Goal: Task Accomplishment & Management: Complete application form

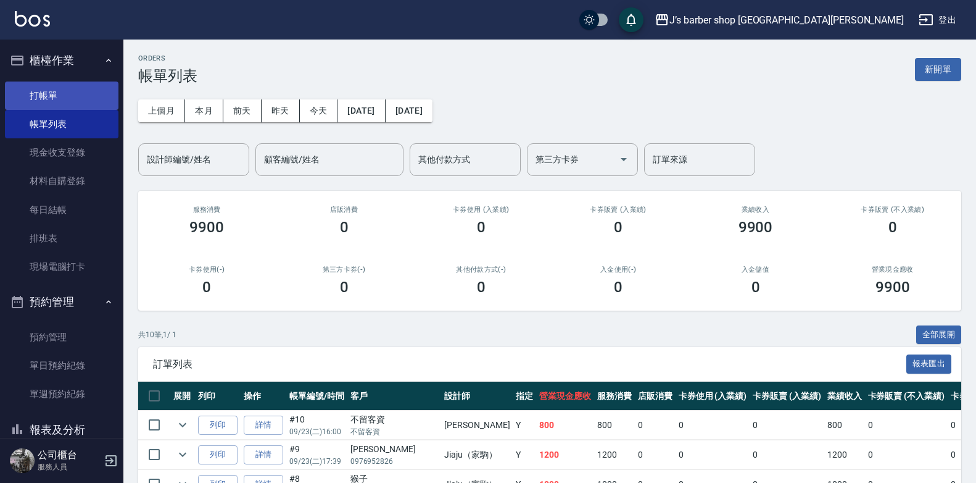
click at [43, 98] on link "打帳單" at bounding box center [62, 95] width 114 height 28
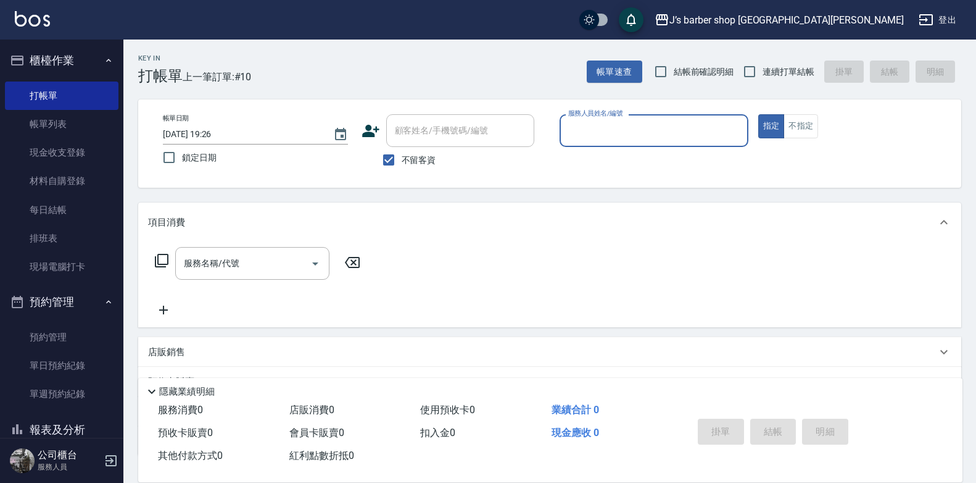
click at [425, 157] on span "不留客資" at bounding box center [419, 160] width 35 height 13
click at [402, 157] on input "不留客資" at bounding box center [389, 160] width 26 height 26
checkbox input "false"
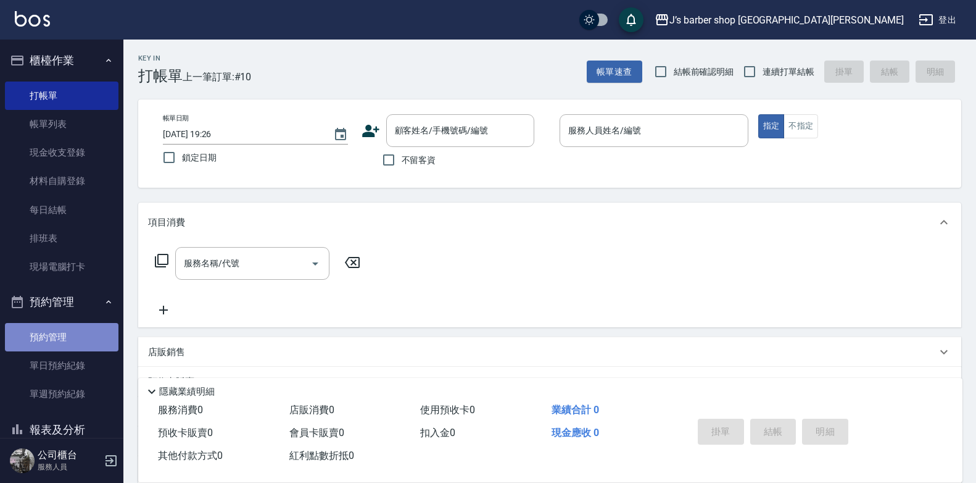
click at [71, 336] on link "預約管理" at bounding box center [62, 337] width 114 height 28
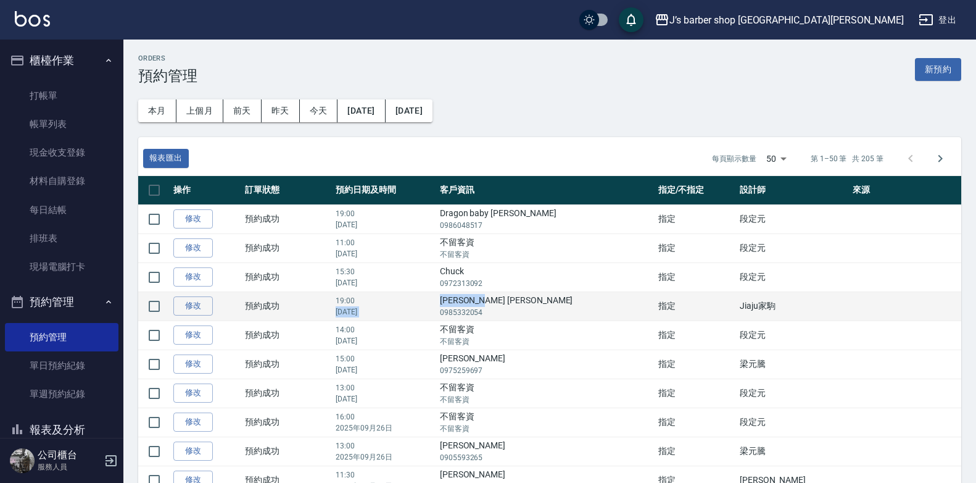
drag, startPoint x: 483, startPoint y: 303, endPoint x: 521, endPoint y: 304, distance: 37.7
click at [521, 304] on tr "修改  預約成功 19:00 [DATE] [PERSON_NAME] [PERSON_NAME] 0985332054 指定 Jiaju家駒" at bounding box center [549, 305] width 823 height 29
drag, startPoint x: 521, startPoint y: 304, endPoint x: 497, endPoint y: 315, distance: 26.2
click at [497, 315] on p "0985332054" at bounding box center [546, 312] width 212 height 11
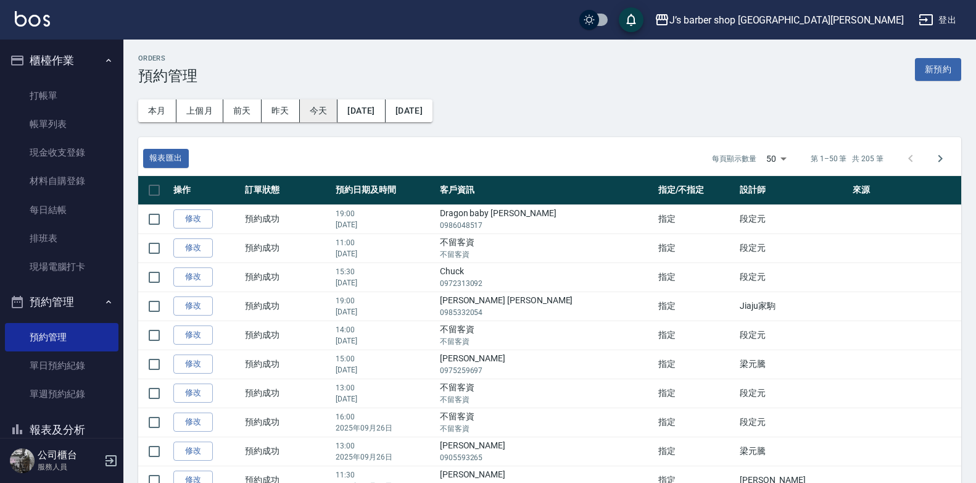
click at [325, 101] on button "今天" at bounding box center [319, 110] width 38 height 23
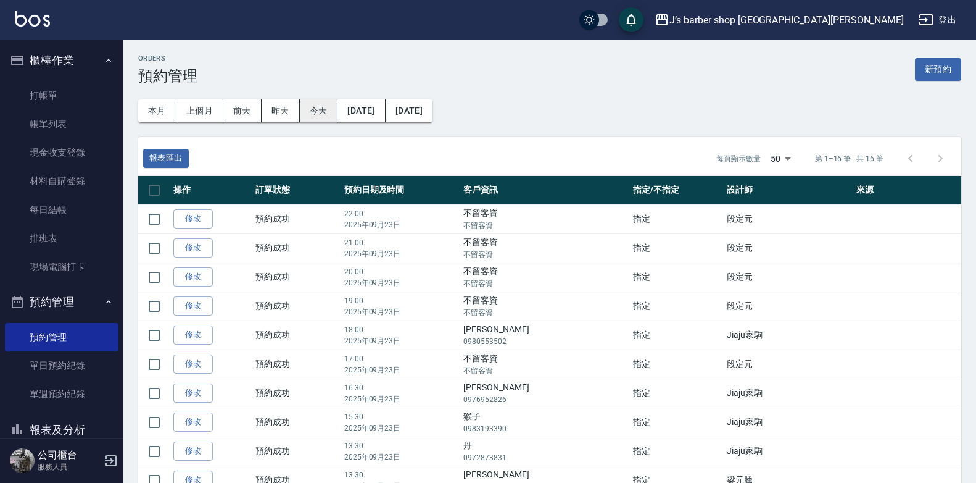
click at [324, 106] on button "今天" at bounding box center [319, 110] width 38 height 23
click at [324, 115] on button "今天" at bounding box center [319, 110] width 38 height 23
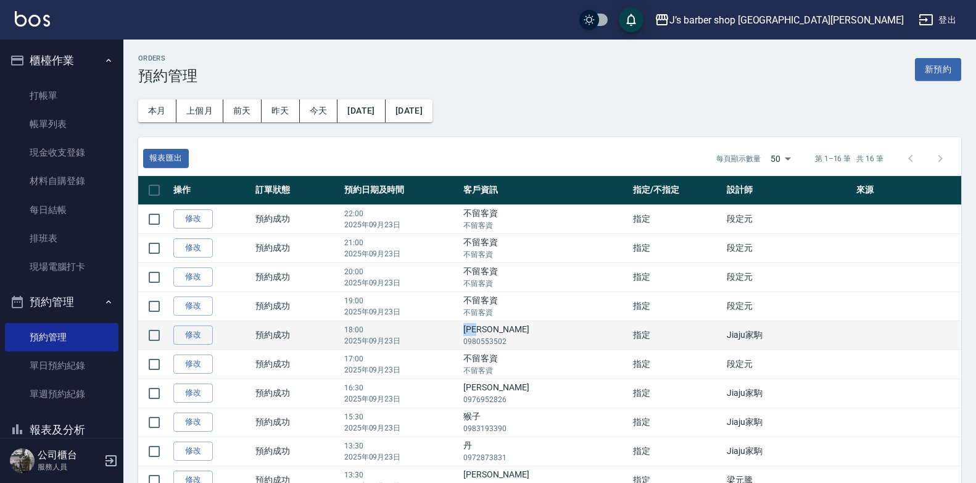
drag, startPoint x: 485, startPoint y: 333, endPoint x: 517, endPoint y: 332, distance: 32.1
click at [517, 332] on td "[PERSON_NAME]0980553502" at bounding box center [544, 334] width 169 height 29
drag, startPoint x: 517, startPoint y: 332, endPoint x: 511, endPoint y: 331, distance: 6.2
copy td "[PERSON_NAME]"
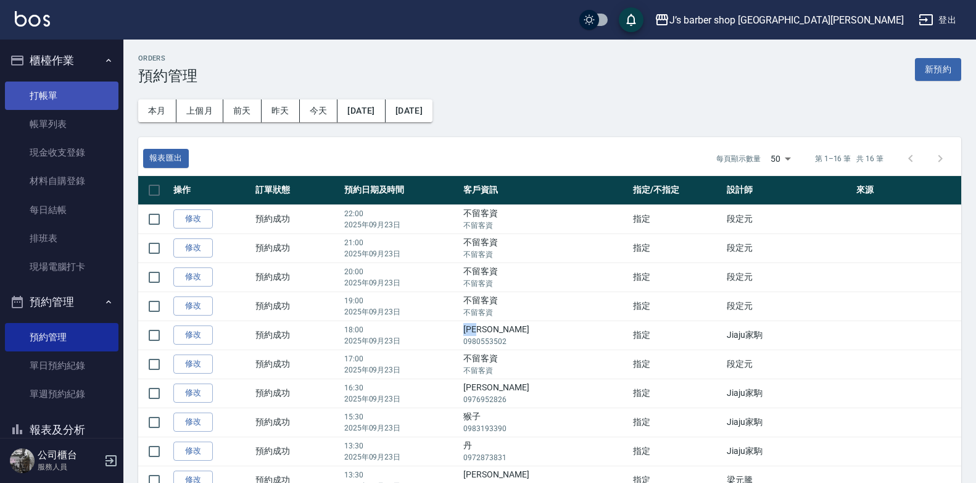
click at [86, 86] on link "打帳單" at bounding box center [62, 95] width 114 height 28
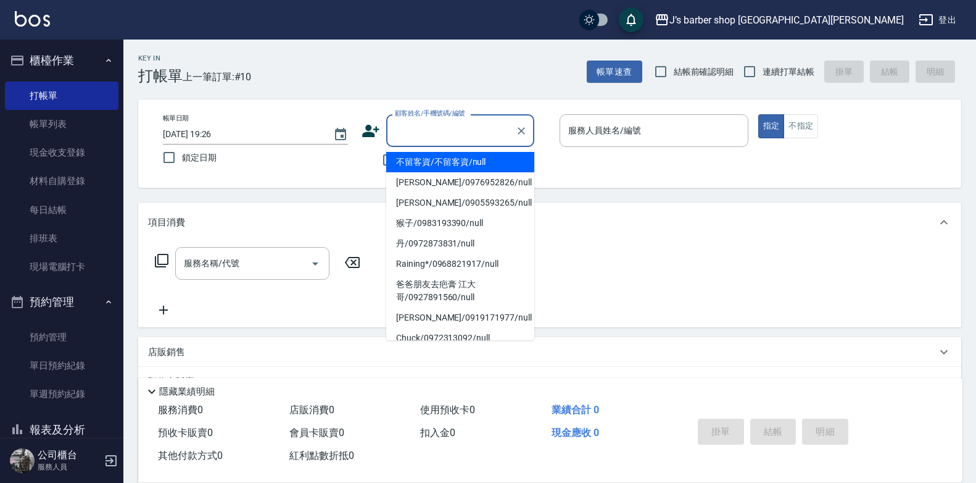
drag, startPoint x: 442, startPoint y: 124, endPoint x: 416, endPoint y: 137, distance: 29.5
click at [416, 137] on input "顧客姓名/手機號碼/編號" at bounding box center [451, 131] width 118 height 22
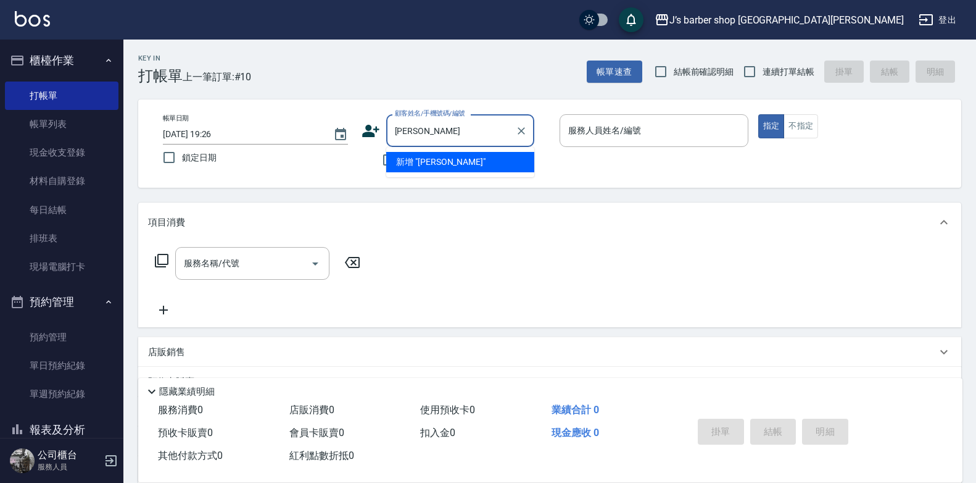
click at [453, 166] on li "新增 "[PERSON_NAME]"" at bounding box center [460, 162] width 148 height 20
click at [440, 138] on input "[PERSON_NAME]" at bounding box center [451, 131] width 118 height 22
click at [437, 159] on li "[PERSON_NAME]/0980553502/null" at bounding box center [460, 162] width 148 height 20
type input "[PERSON_NAME]/0980553502/null"
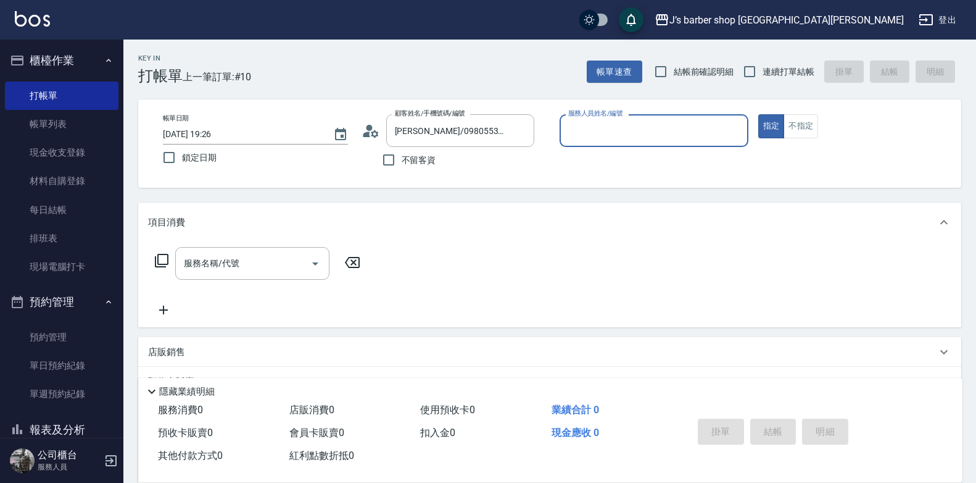
click at [610, 131] on input "服務人員姓名/編號" at bounding box center [654, 131] width 178 height 22
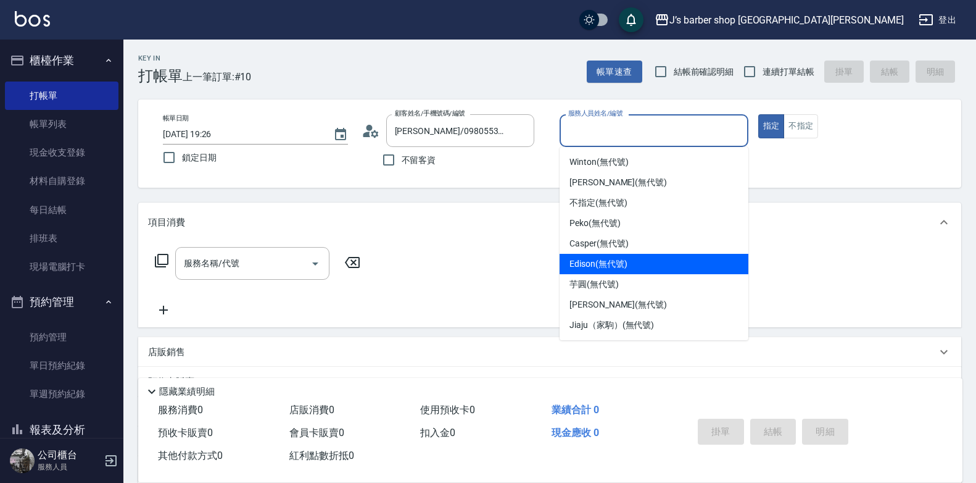
click at [608, 264] on span "Edison (無代號)" at bounding box center [598, 263] width 57 height 13
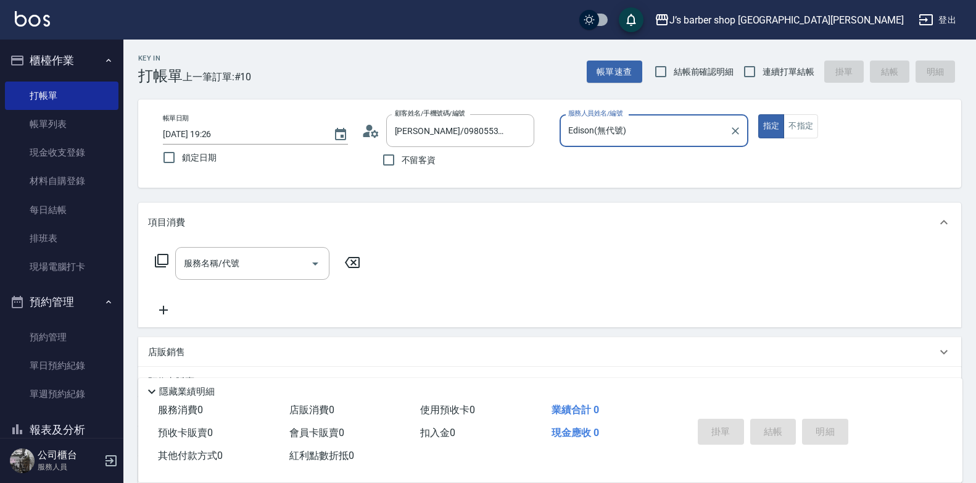
click at [623, 127] on input "Edison(無代號)" at bounding box center [644, 131] width 159 height 22
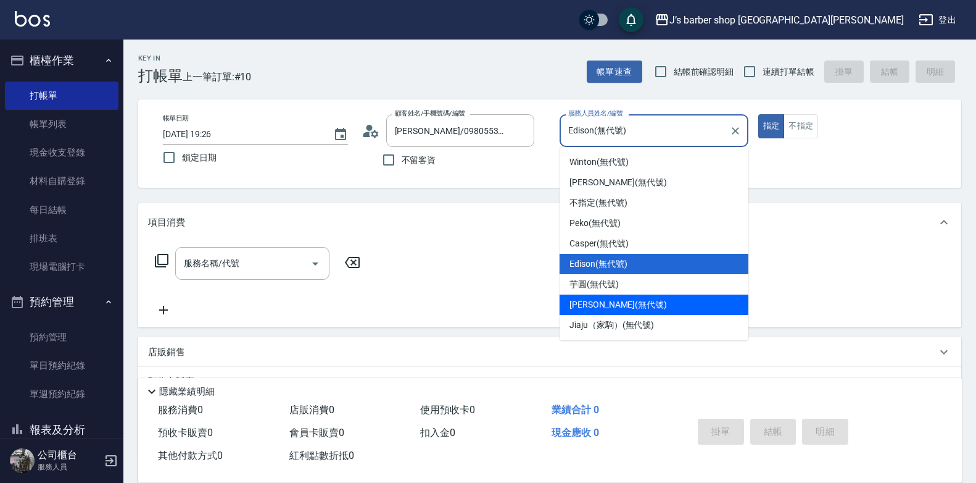
click at [599, 314] on div "[PERSON_NAME] (無代號)" at bounding box center [654, 304] width 189 height 20
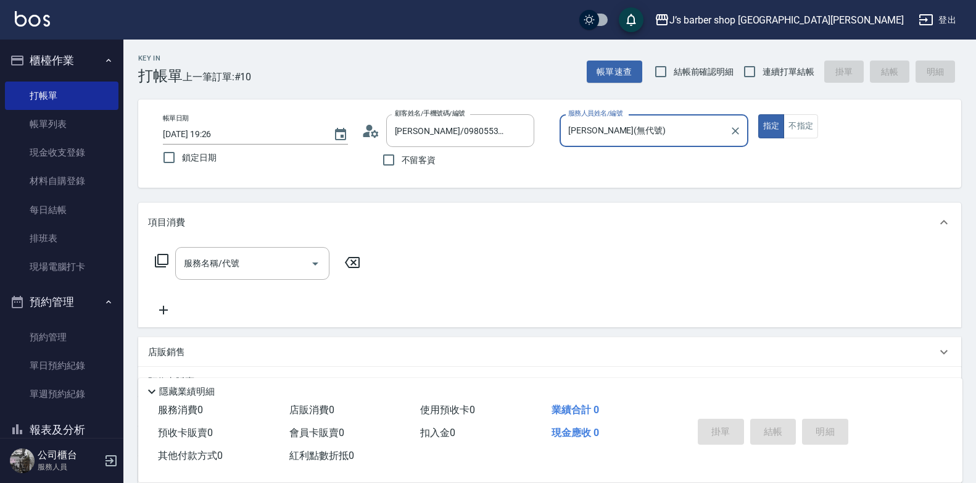
click at [623, 146] on div "[PERSON_NAME](無代號) 服務人員姓名/編號" at bounding box center [654, 130] width 189 height 33
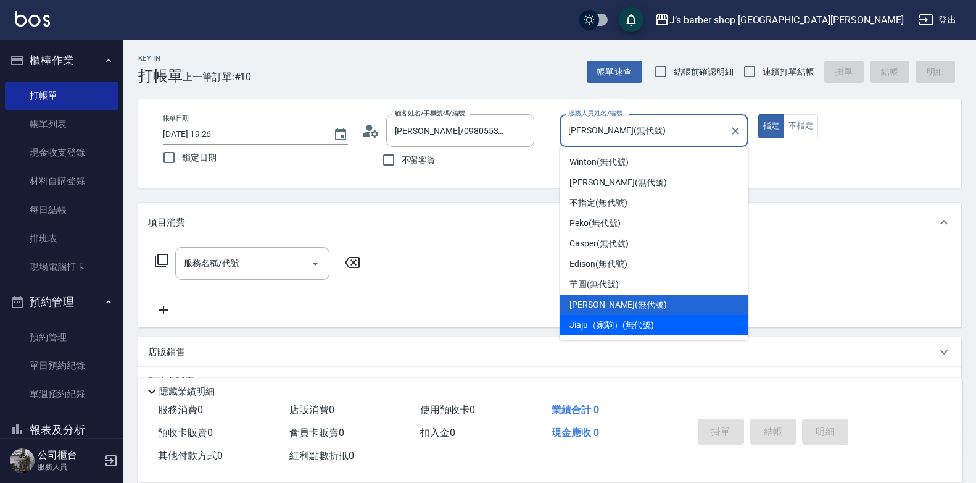
click at [603, 325] on span "Jiaju（家駒） (無代號)" at bounding box center [612, 324] width 85 height 13
type input "Jiaju（家駒）(無代號)"
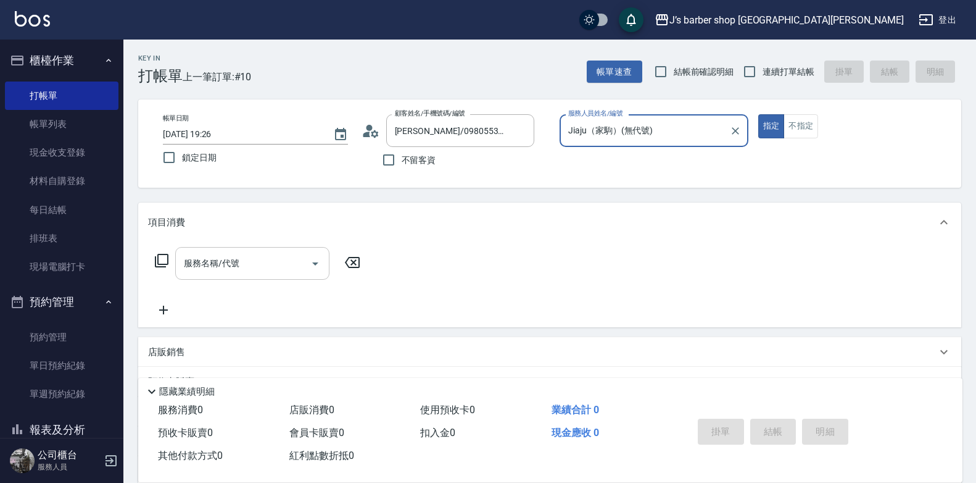
click at [284, 273] on input "服務名稱/代號" at bounding box center [243, 263] width 125 height 22
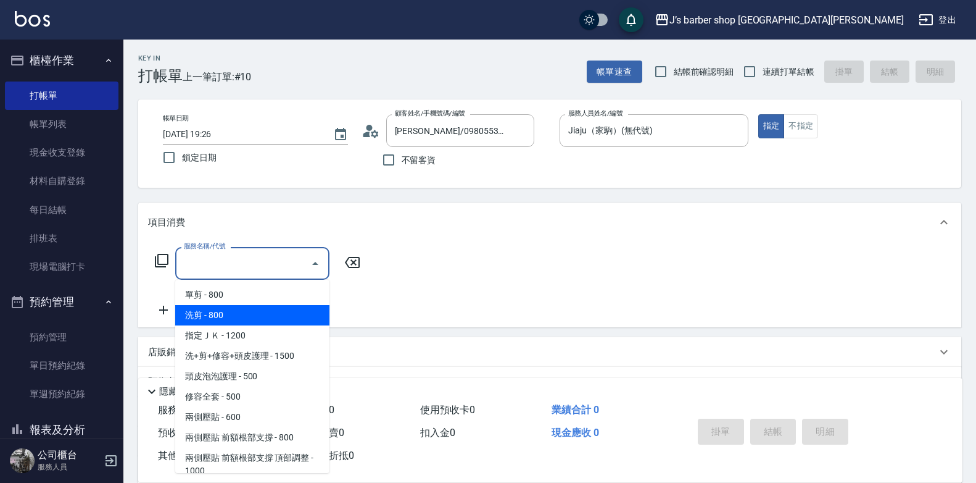
click at [273, 320] on span "洗剪 - 800" at bounding box center [252, 315] width 154 height 20
type input "洗剪(101)"
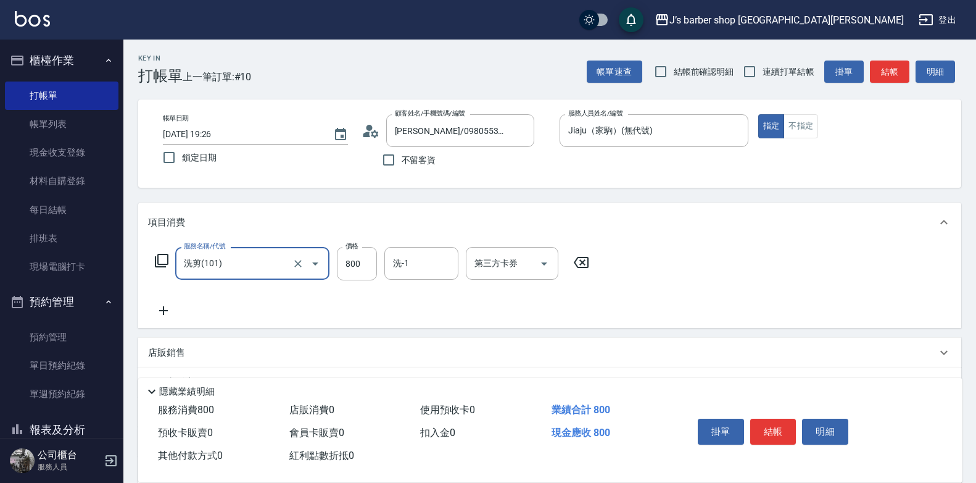
click at [162, 314] on icon at bounding box center [163, 310] width 31 height 15
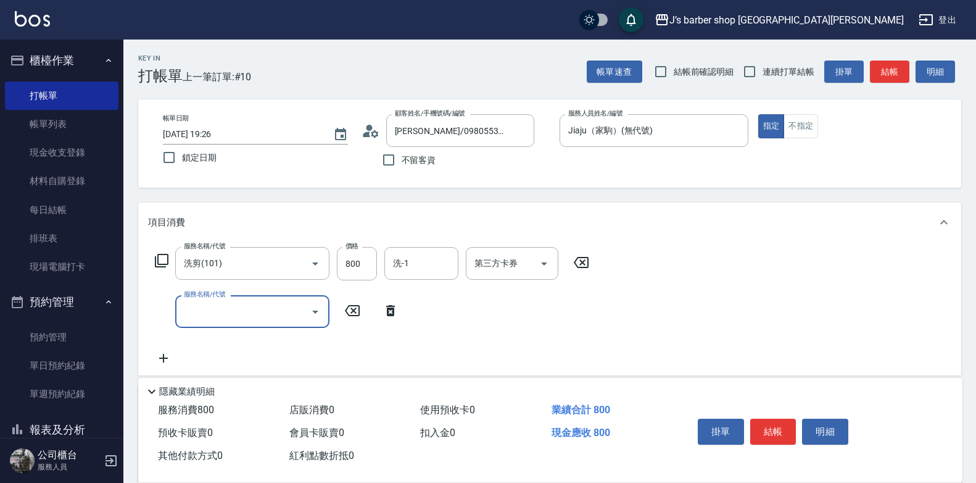
click at [236, 310] on input "服務名稱/代號" at bounding box center [243, 312] width 125 height 22
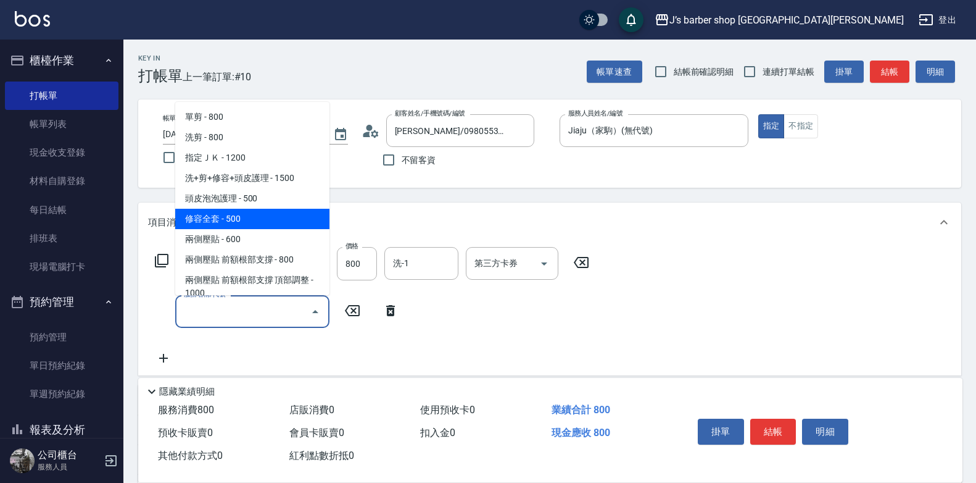
click at [262, 211] on span "修容全套 - 500" at bounding box center [252, 219] width 154 height 20
type input "修容全套(202)"
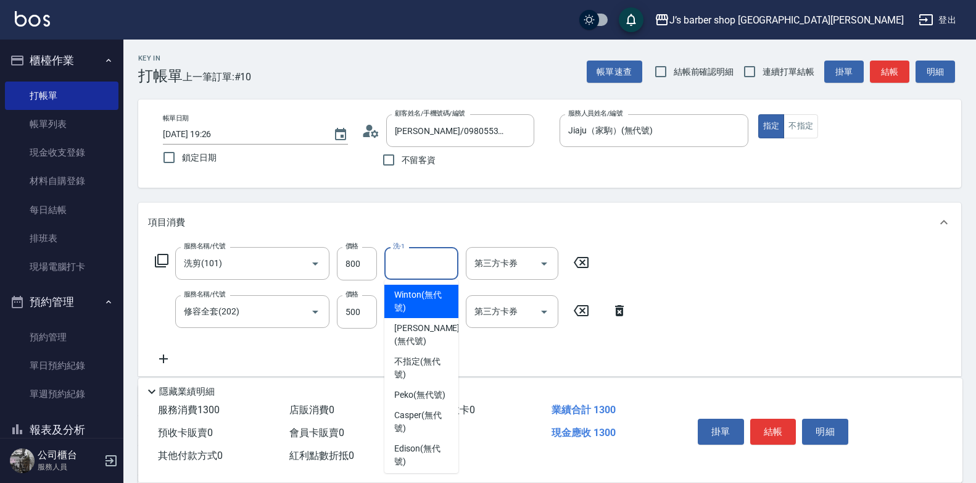
click at [394, 253] on div "洗-1 洗-1" at bounding box center [421, 263] width 74 height 33
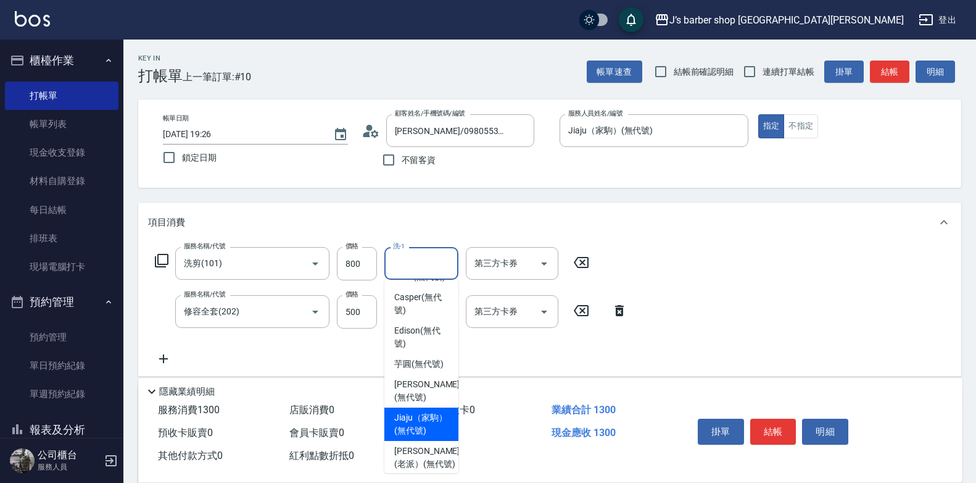
scroll to position [123, 0]
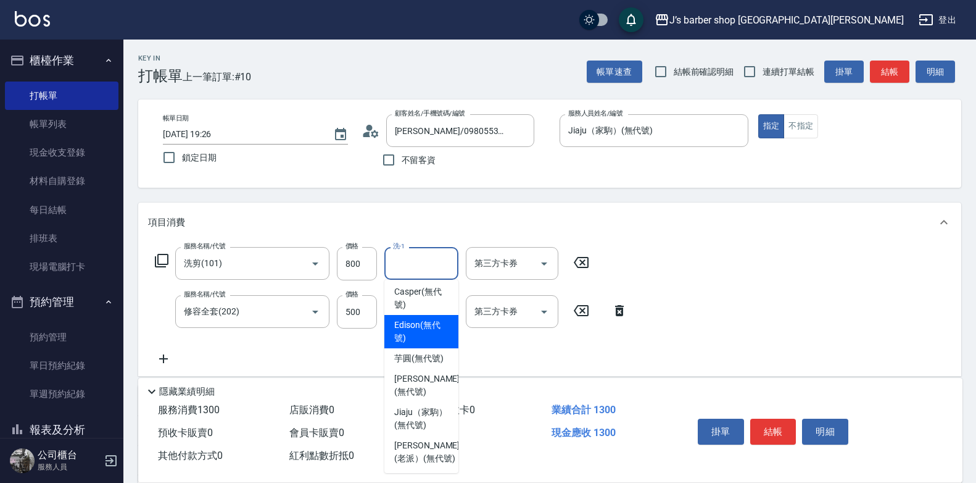
click at [426, 344] on span "Edison (無代號)" at bounding box center [421, 331] width 54 height 26
type input "Edison(無代號)"
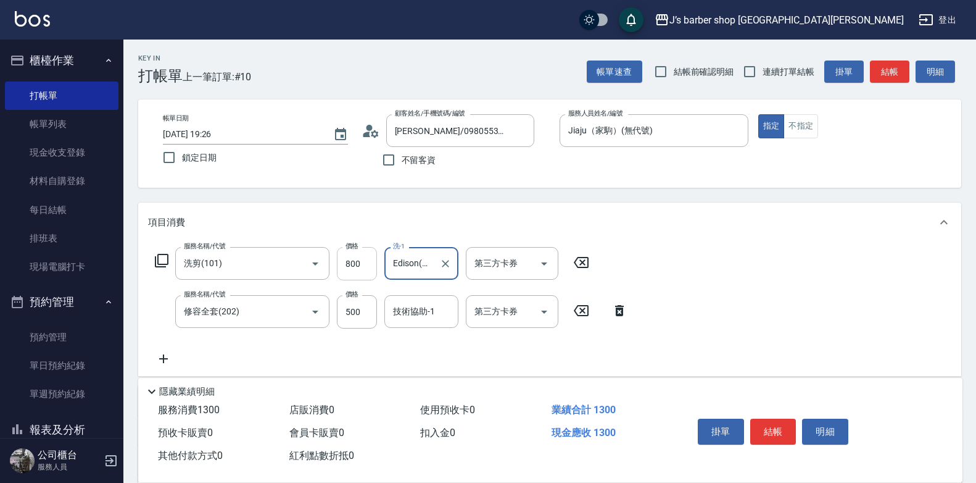
click at [362, 276] on input "800" at bounding box center [357, 263] width 40 height 33
click at [363, 274] on input "800" at bounding box center [357, 263] width 40 height 33
type input "500"
click at [552, 222] on div "項目消費" at bounding box center [542, 222] width 789 height 13
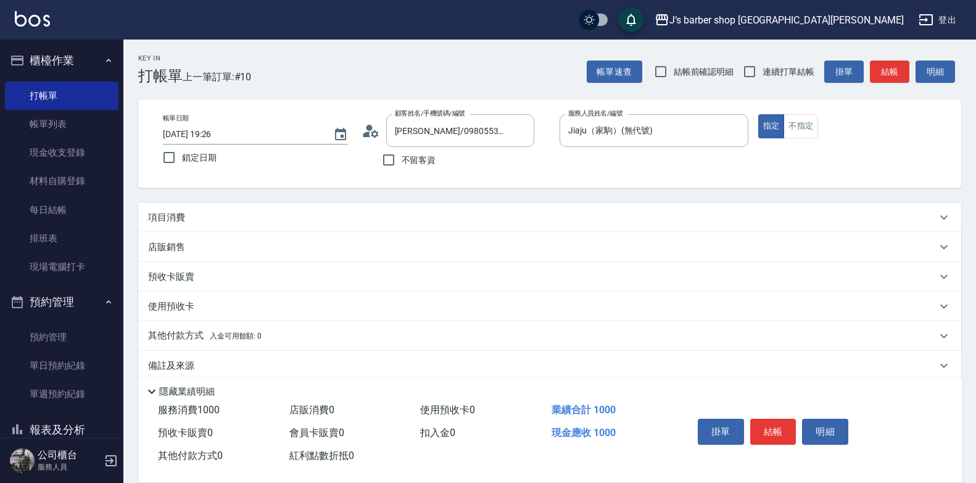
click at [429, 224] on div "項目消費" at bounding box center [549, 217] width 823 height 30
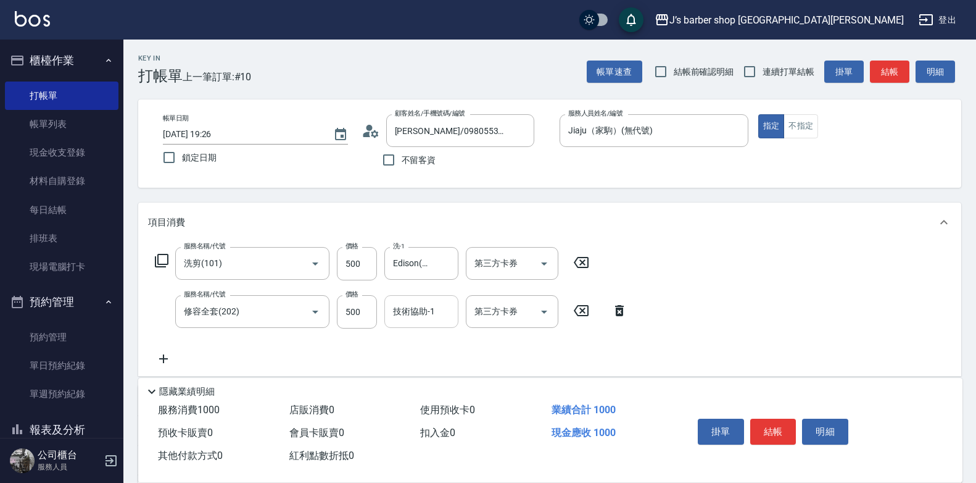
click at [423, 304] on div "技術協助-1 技術協助-1" at bounding box center [421, 311] width 74 height 33
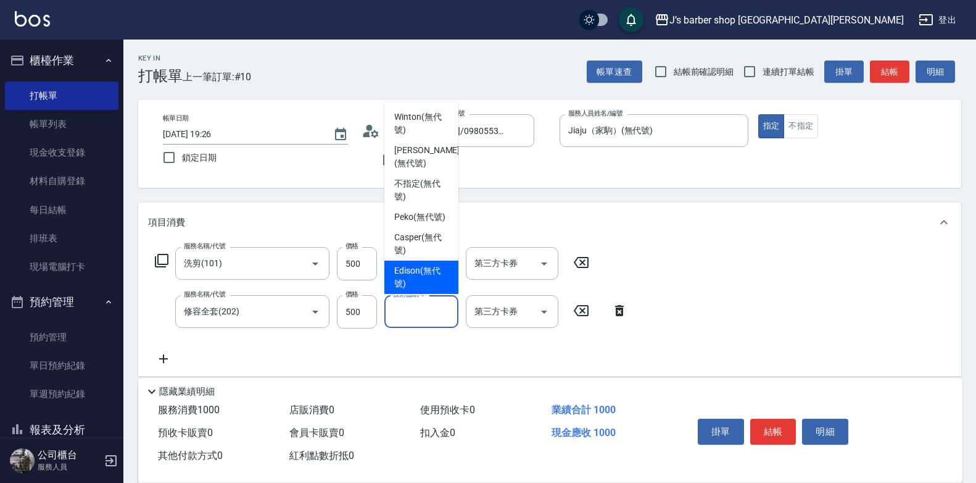
click at [420, 275] on div "Edison (無代號)" at bounding box center [421, 276] width 74 height 33
type input "Edison(無代號)"
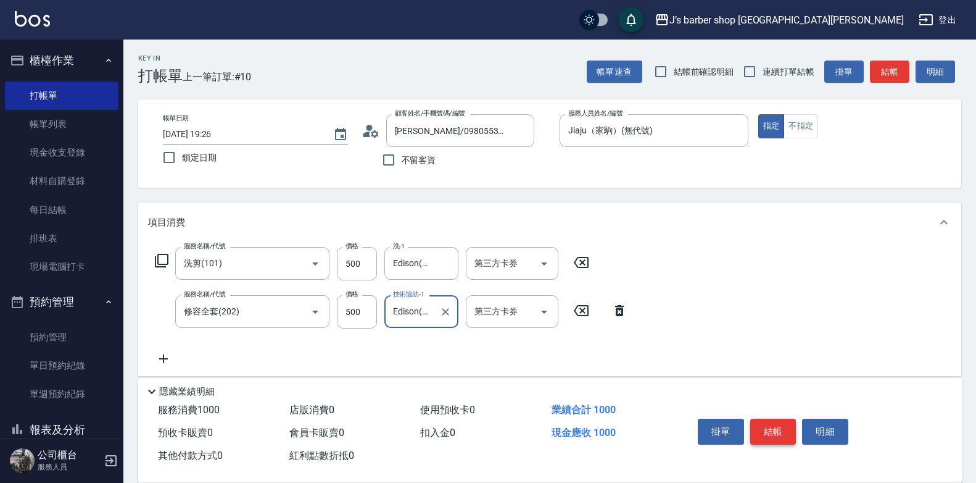
click at [768, 420] on button "結帳" at bounding box center [773, 431] width 46 height 26
